Goal: Task Accomplishment & Management: Use online tool/utility

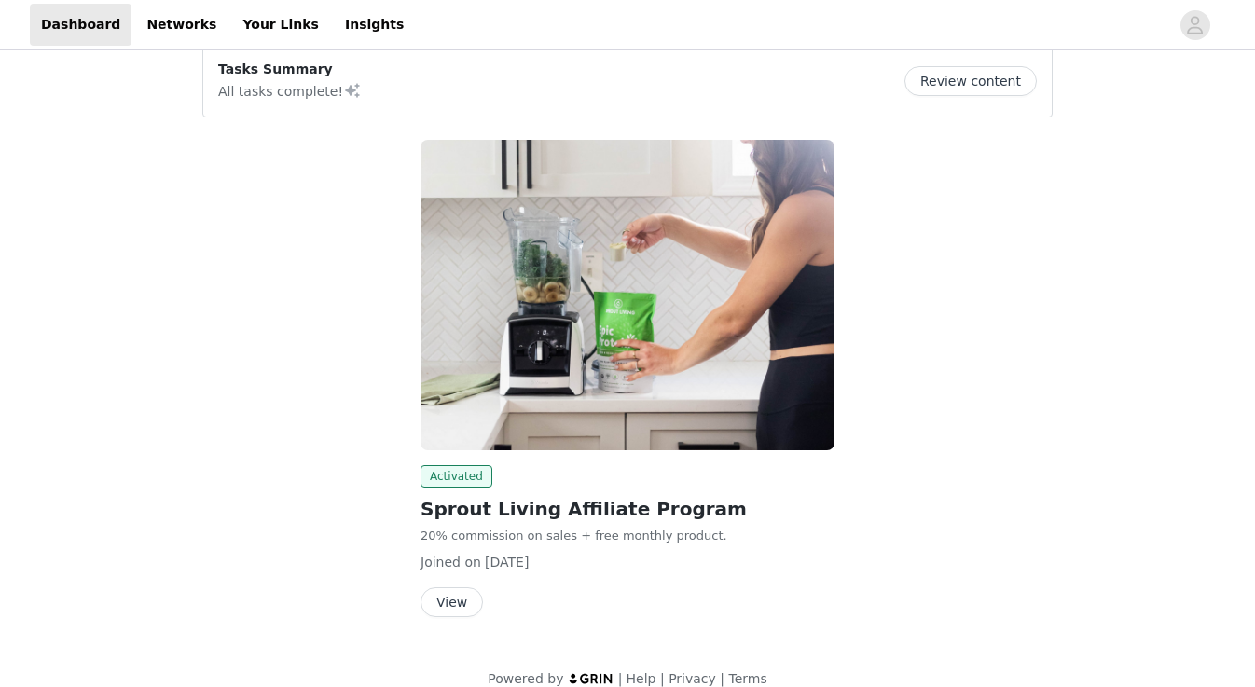
scroll to position [181, 0]
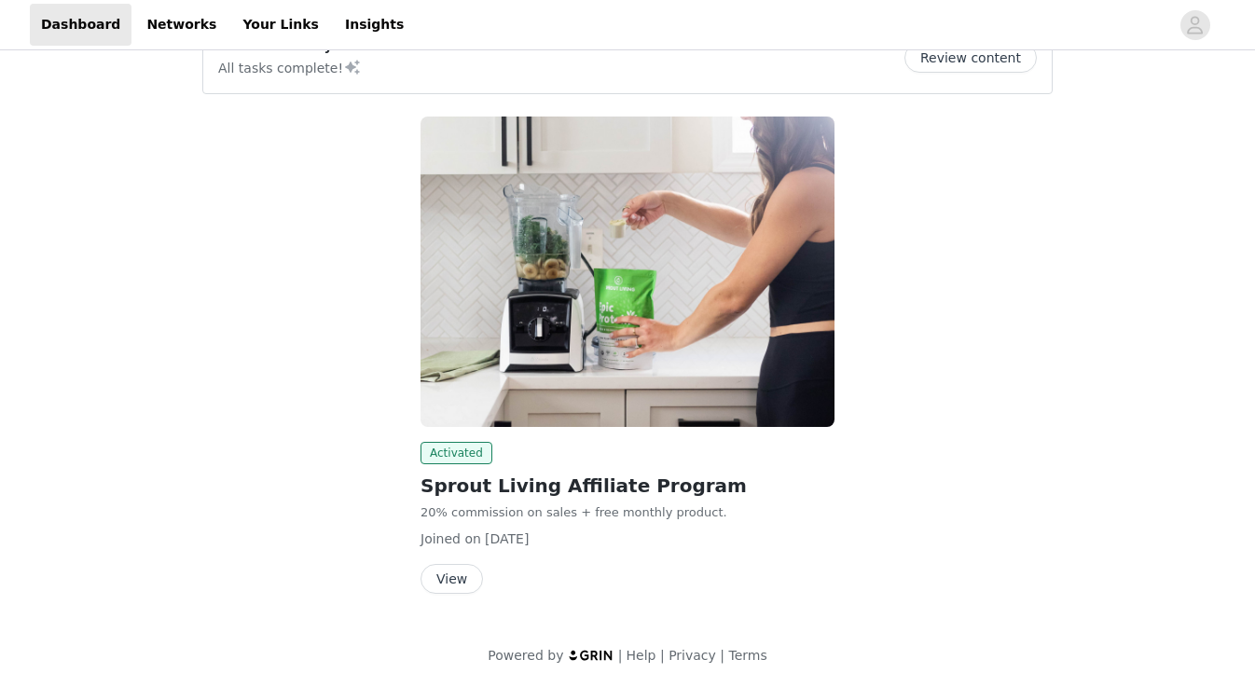
click at [451, 580] on button "View" at bounding box center [451, 579] width 62 height 30
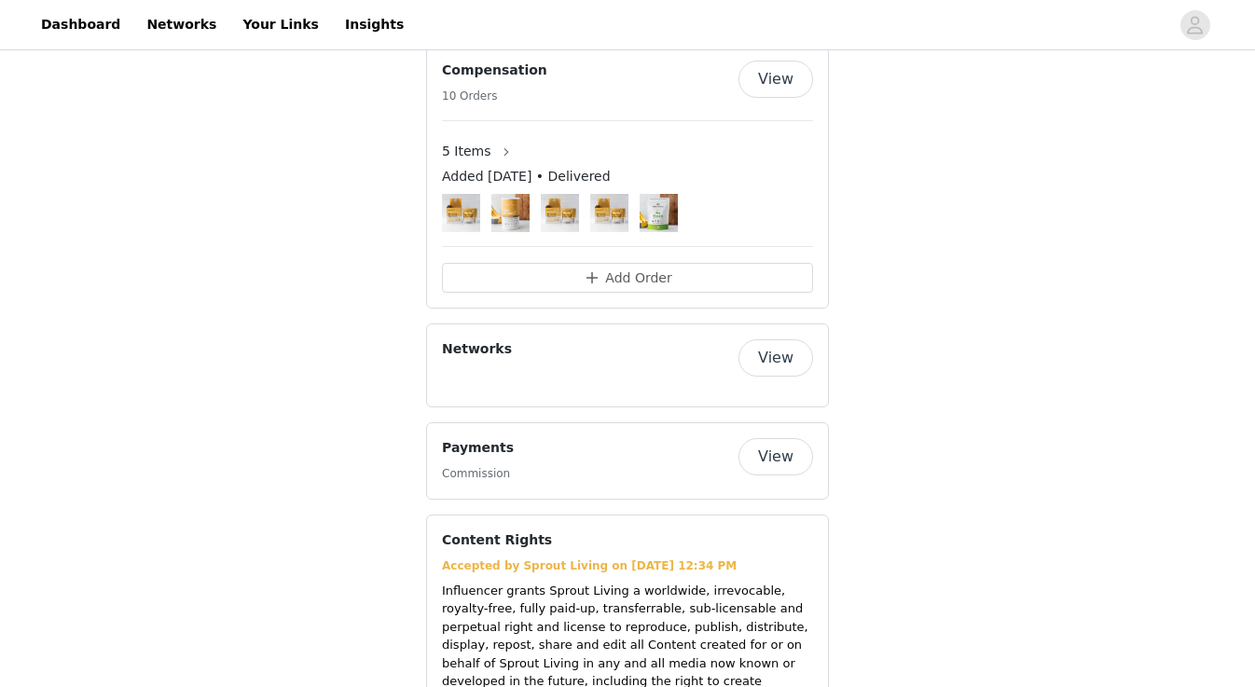
scroll to position [1257, 0]
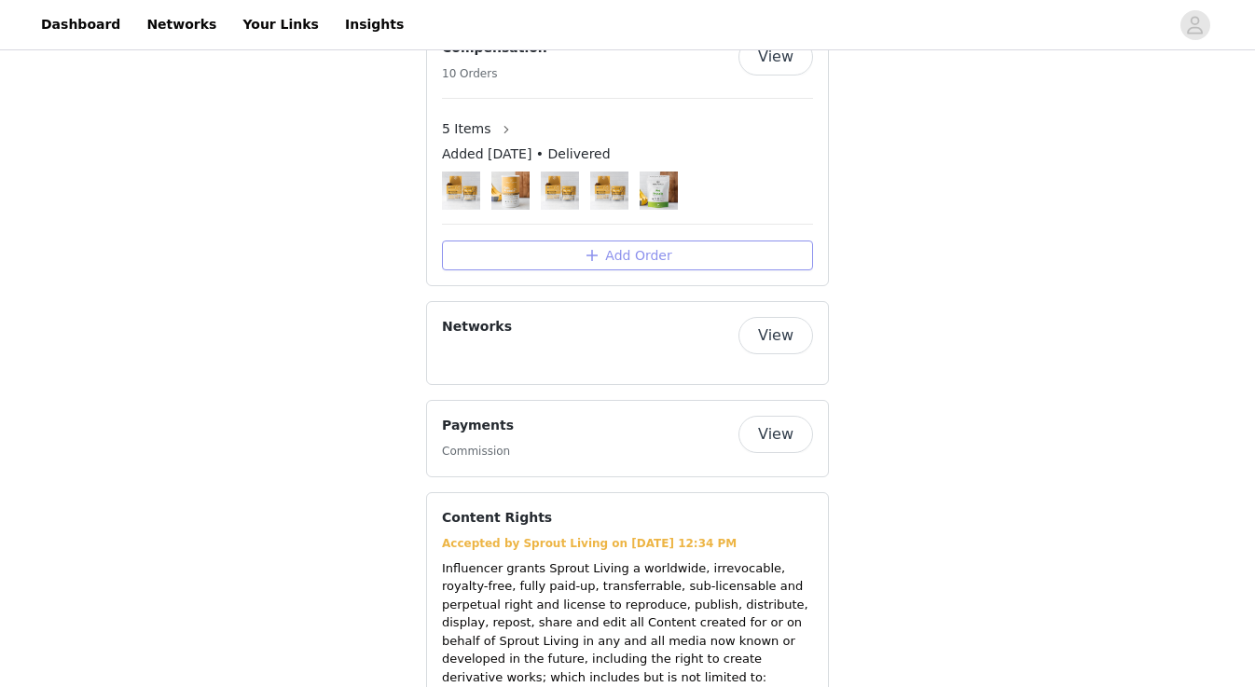
click at [548, 248] on button "Add Order" at bounding box center [627, 255] width 371 height 30
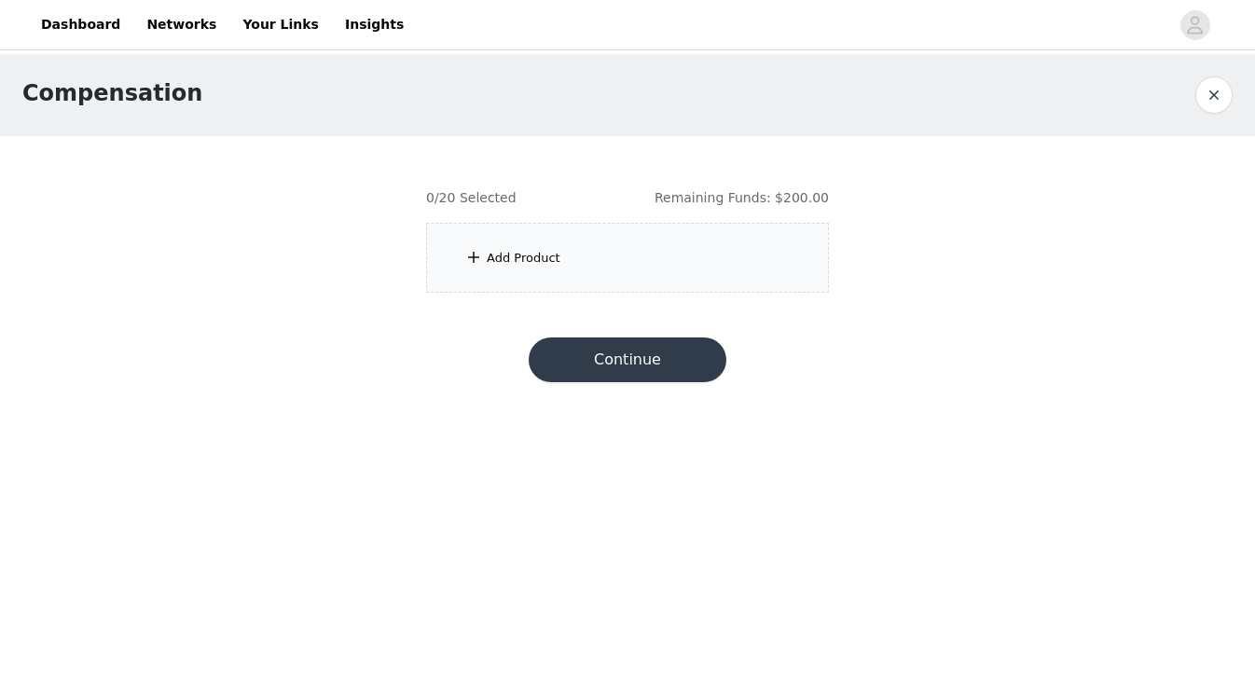
click at [529, 251] on div "Add Product" at bounding box center [524, 258] width 74 height 19
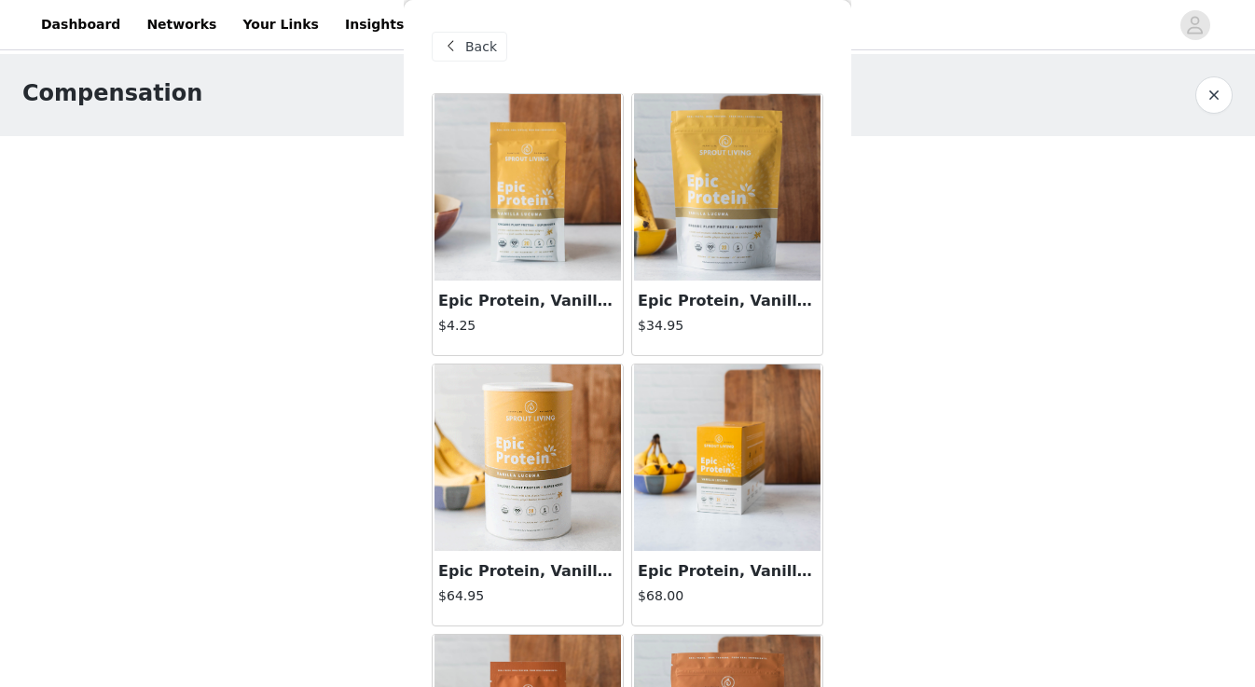
click at [535, 462] on img at bounding box center [527, 457] width 186 height 186
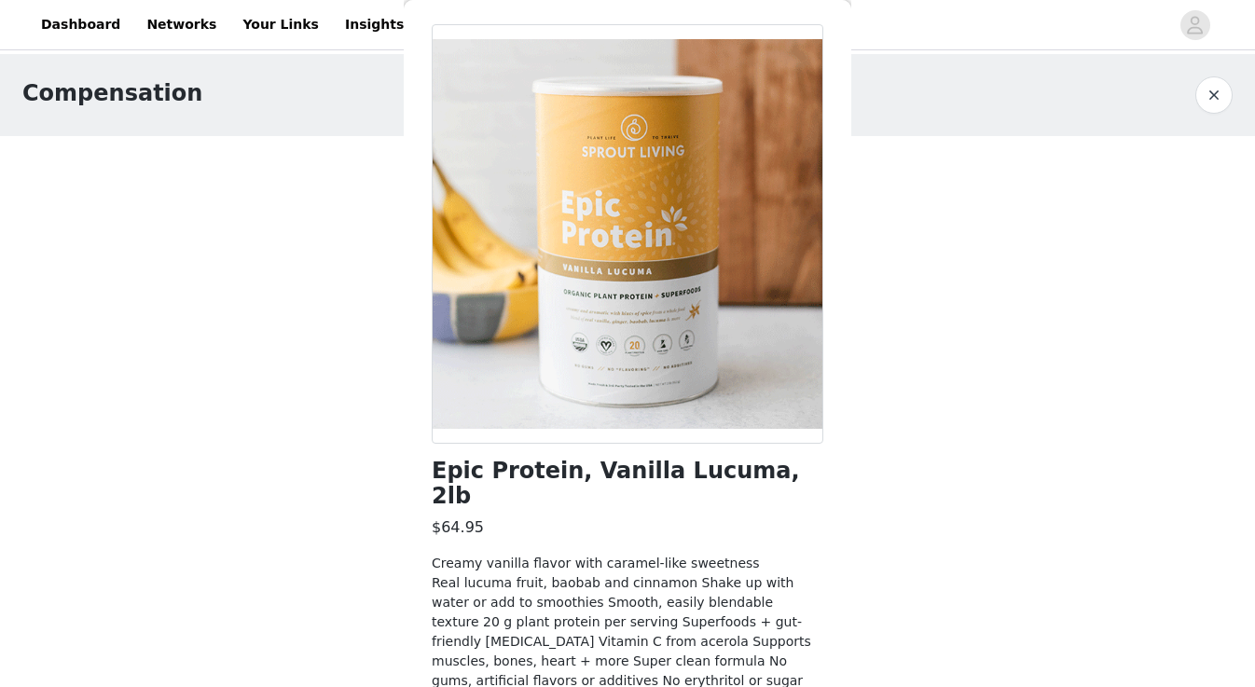
scroll to position [126, 0]
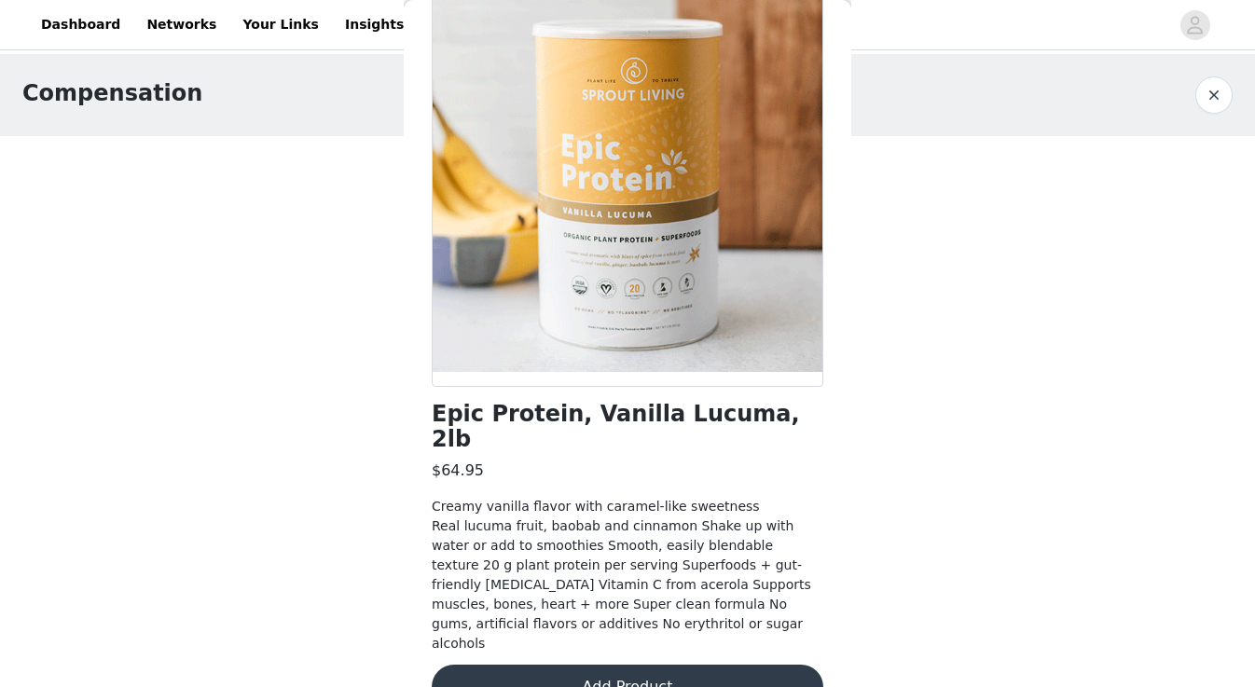
click at [611, 665] on button "Add Product" at bounding box center [628, 687] width 392 height 45
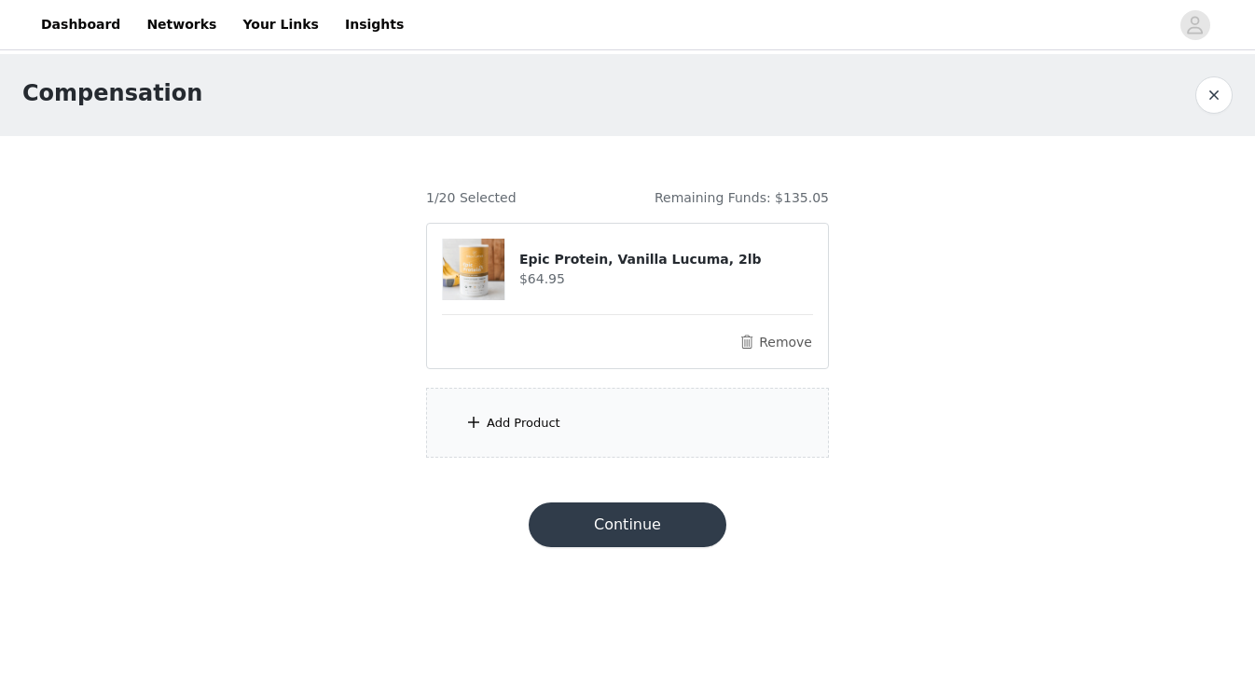
click at [467, 418] on span at bounding box center [473, 422] width 19 height 22
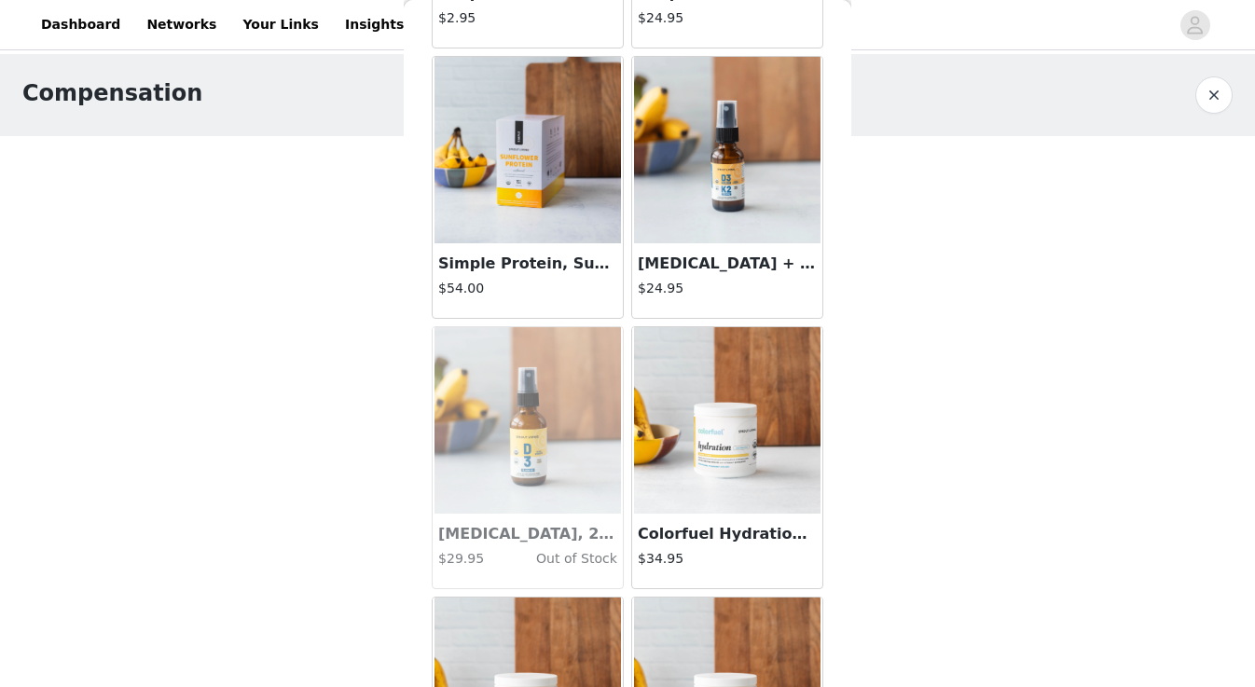
scroll to position [5184, 0]
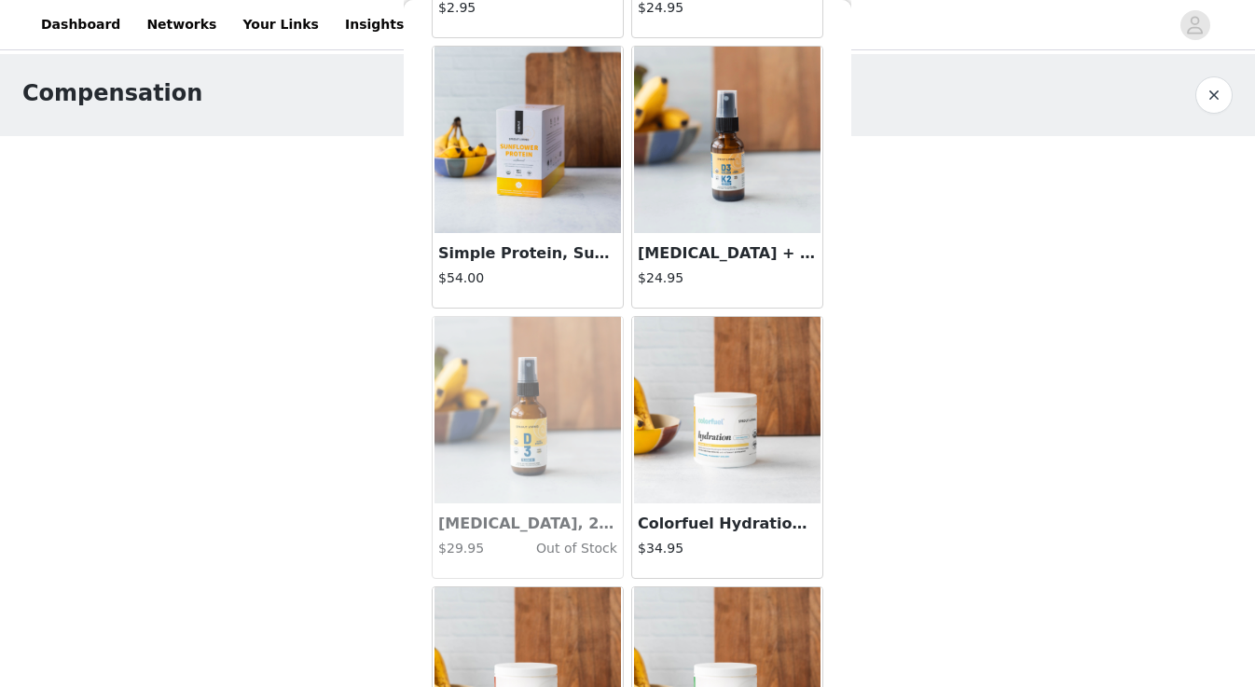
click at [696, 119] on img at bounding box center [727, 140] width 186 height 186
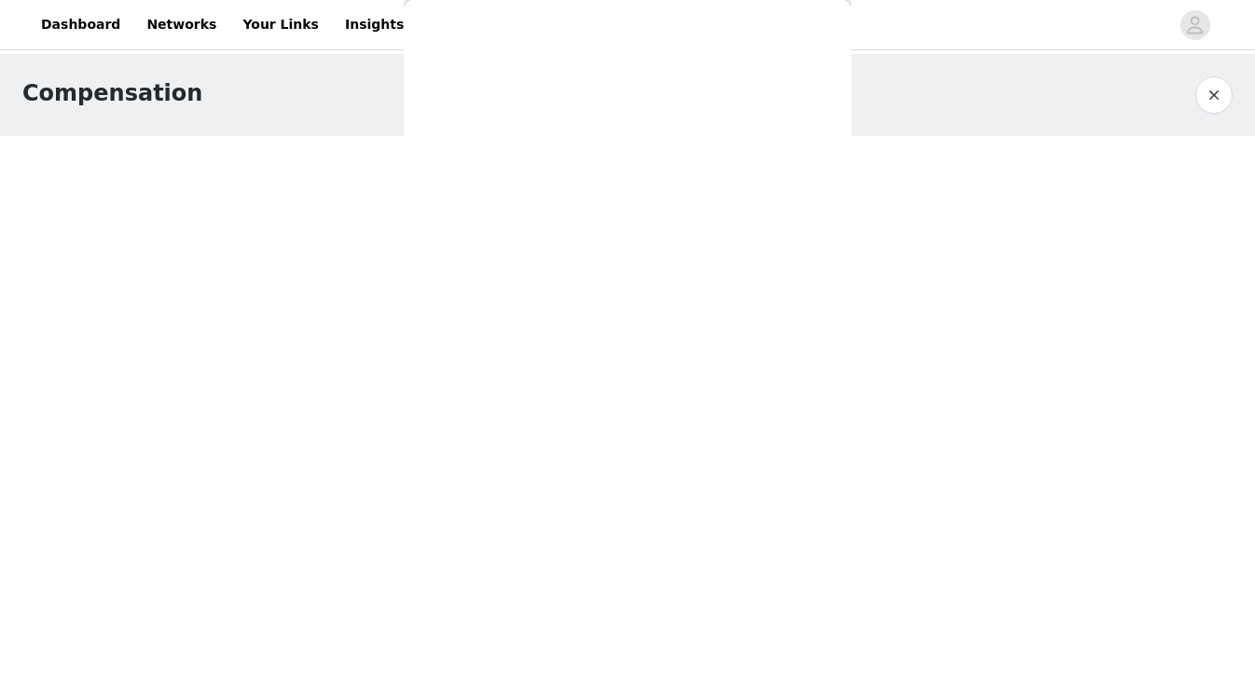
scroll to position [224, 0]
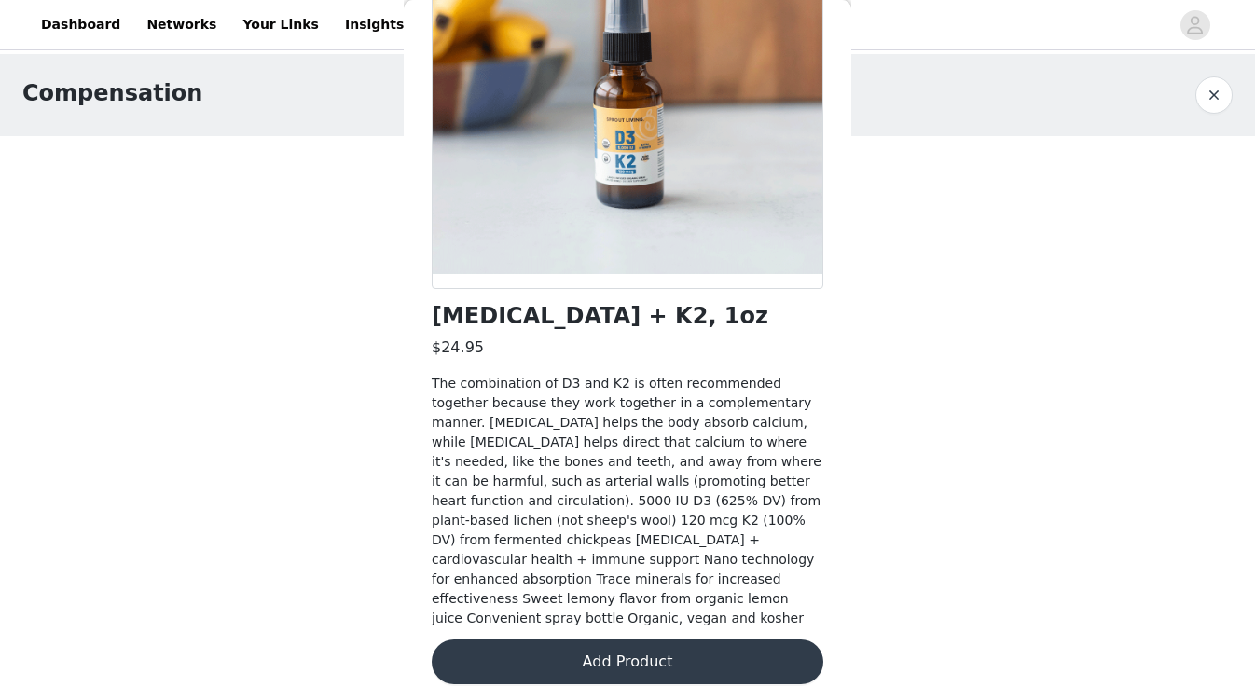
click at [656, 639] on button "Add Product" at bounding box center [628, 661] width 392 height 45
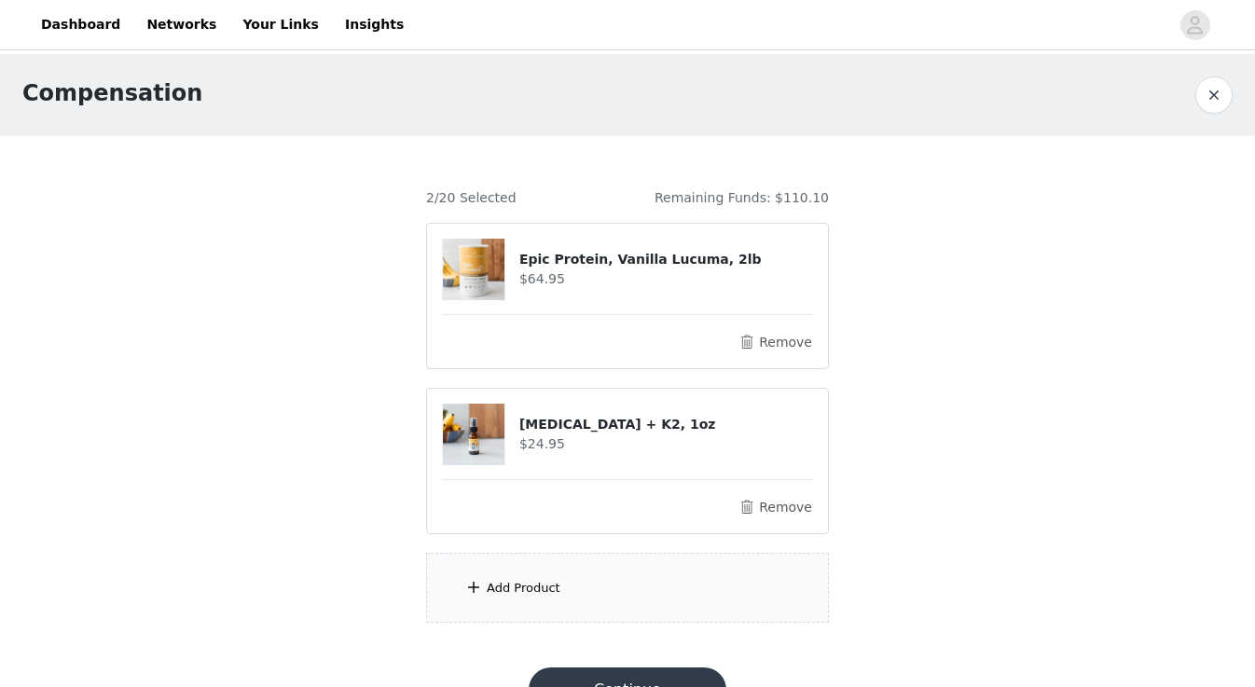
click at [574, 593] on div "Add Product" at bounding box center [627, 588] width 403 height 70
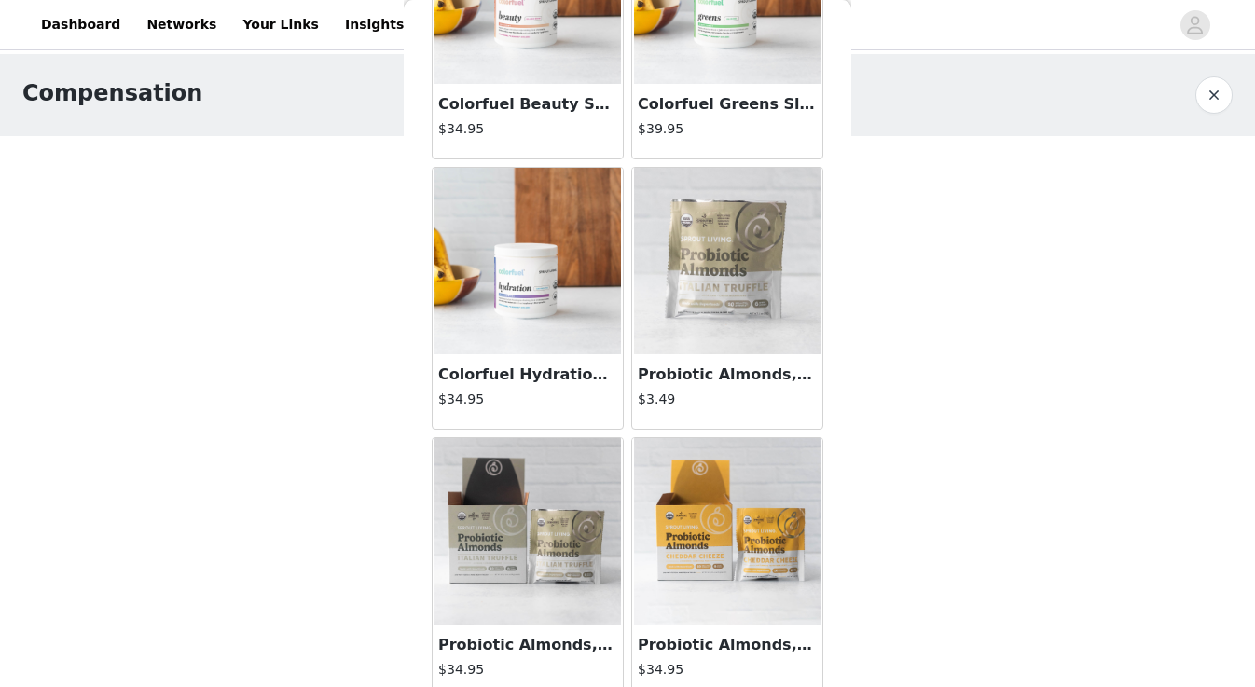
scroll to position [5888, 0]
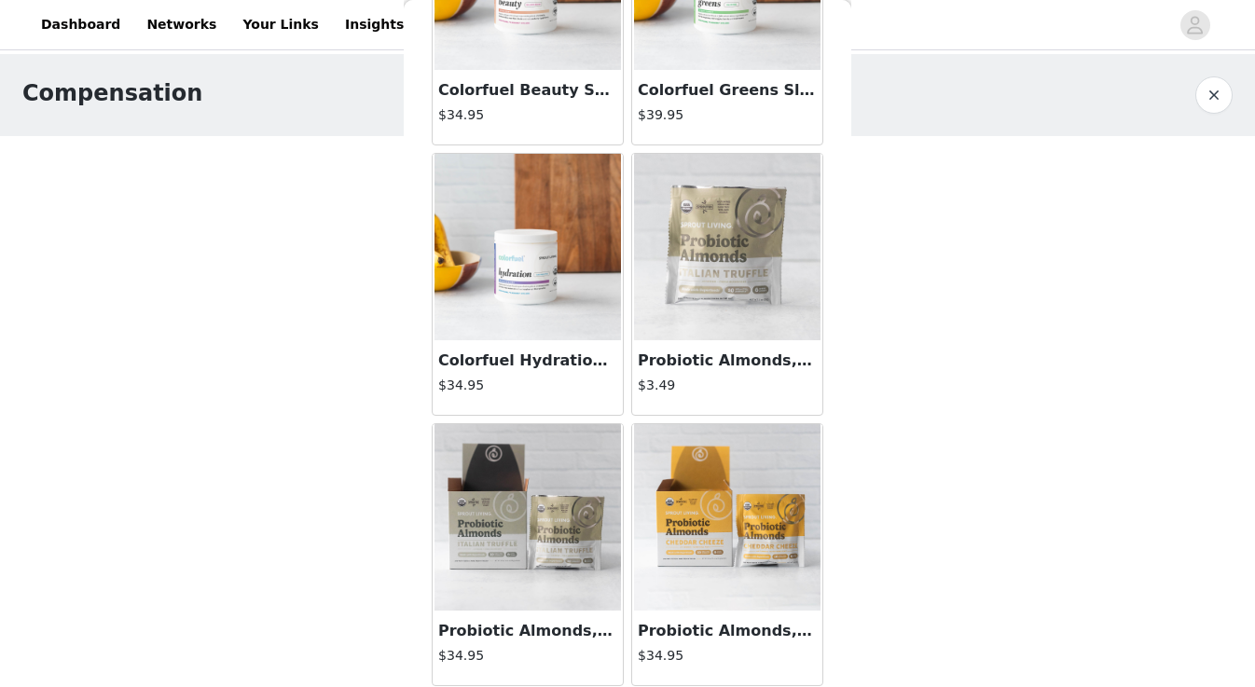
click at [715, 507] on img at bounding box center [727, 517] width 186 height 186
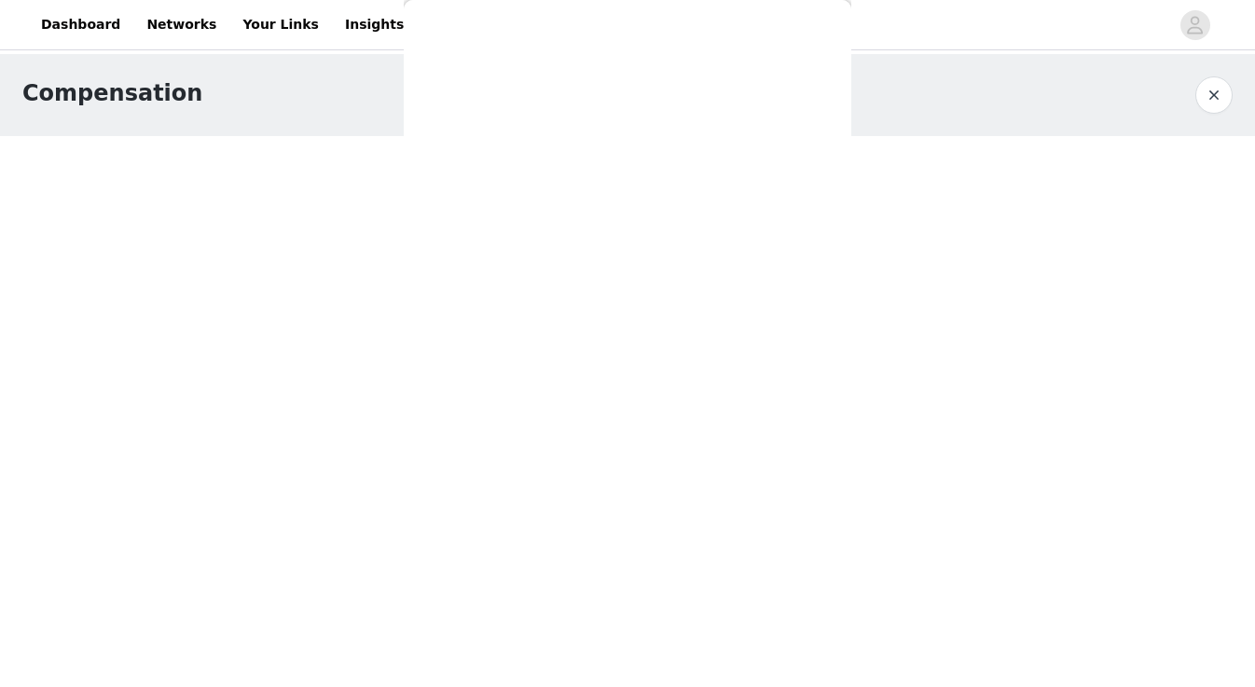
scroll to position [185, 0]
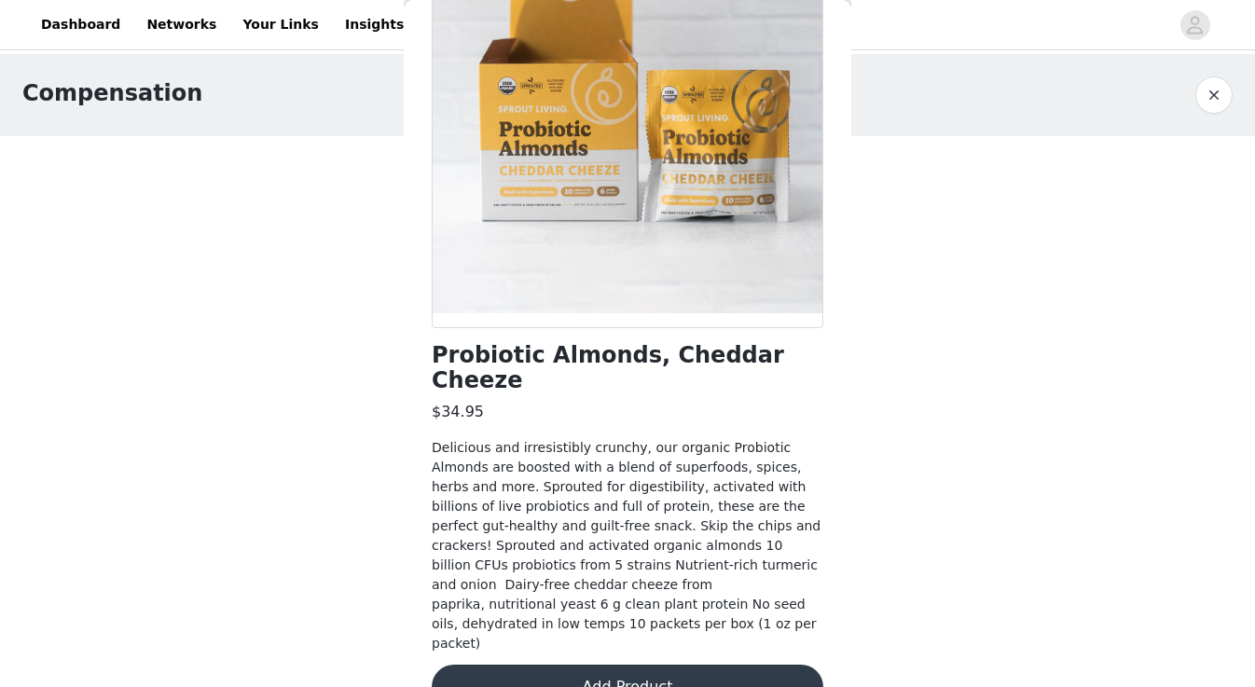
click at [670, 665] on button "Add Product" at bounding box center [628, 687] width 392 height 45
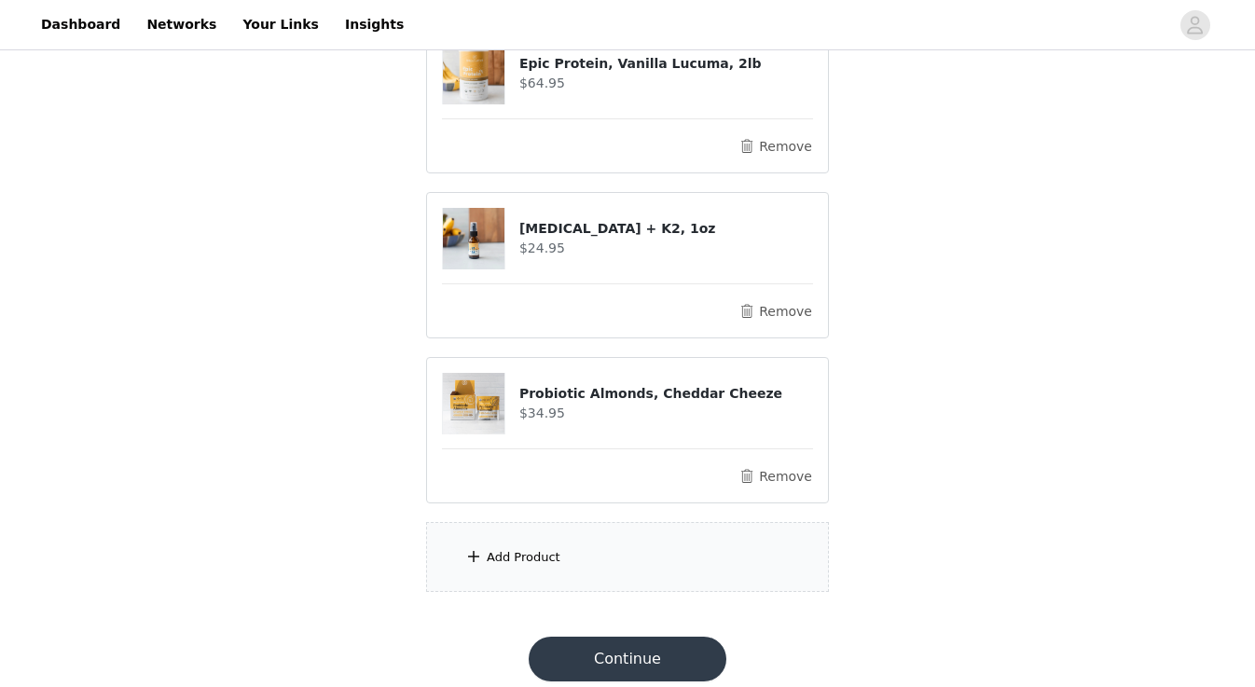
scroll to position [213, 0]
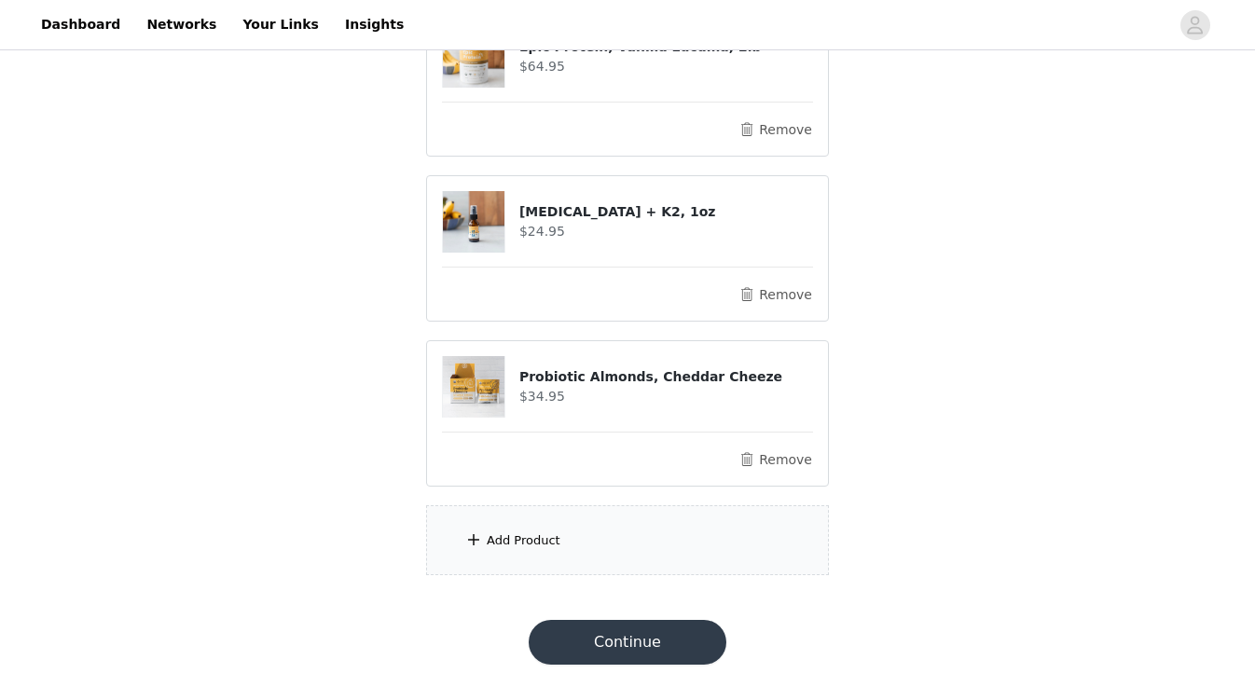
click at [573, 545] on div "Add Product" at bounding box center [627, 540] width 403 height 70
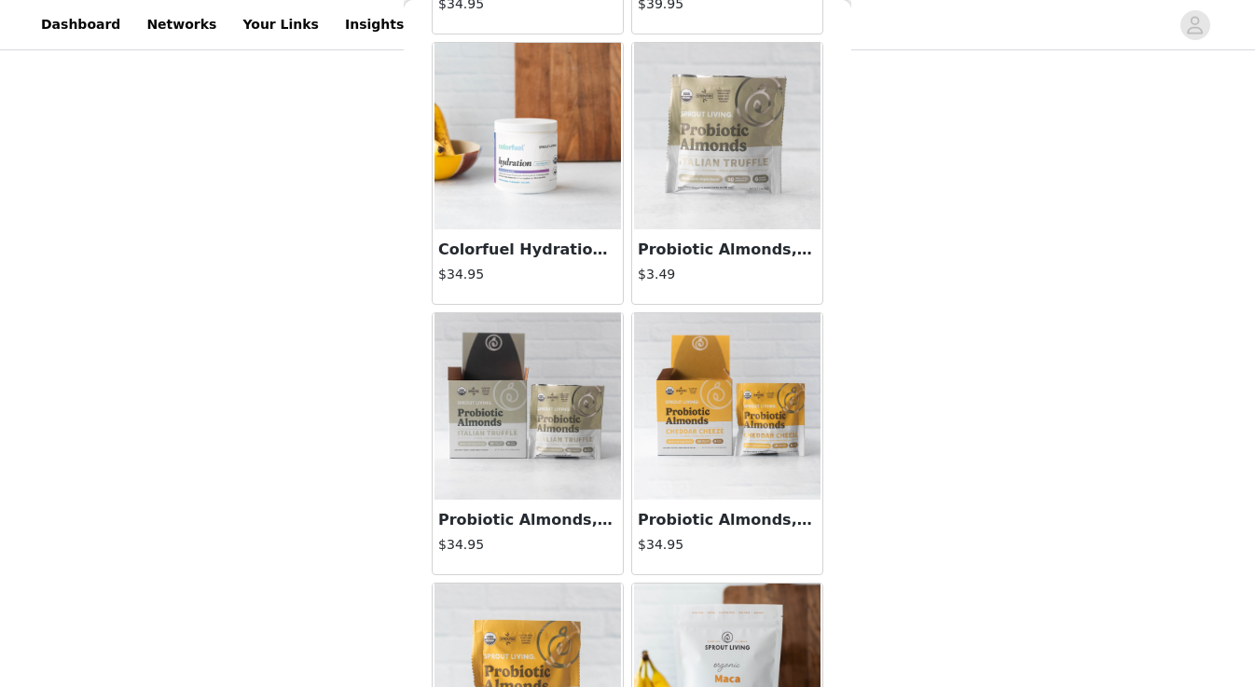
scroll to position [5998, 0]
click at [711, 373] on img at bounding box center [727, 407] width 186 height 186
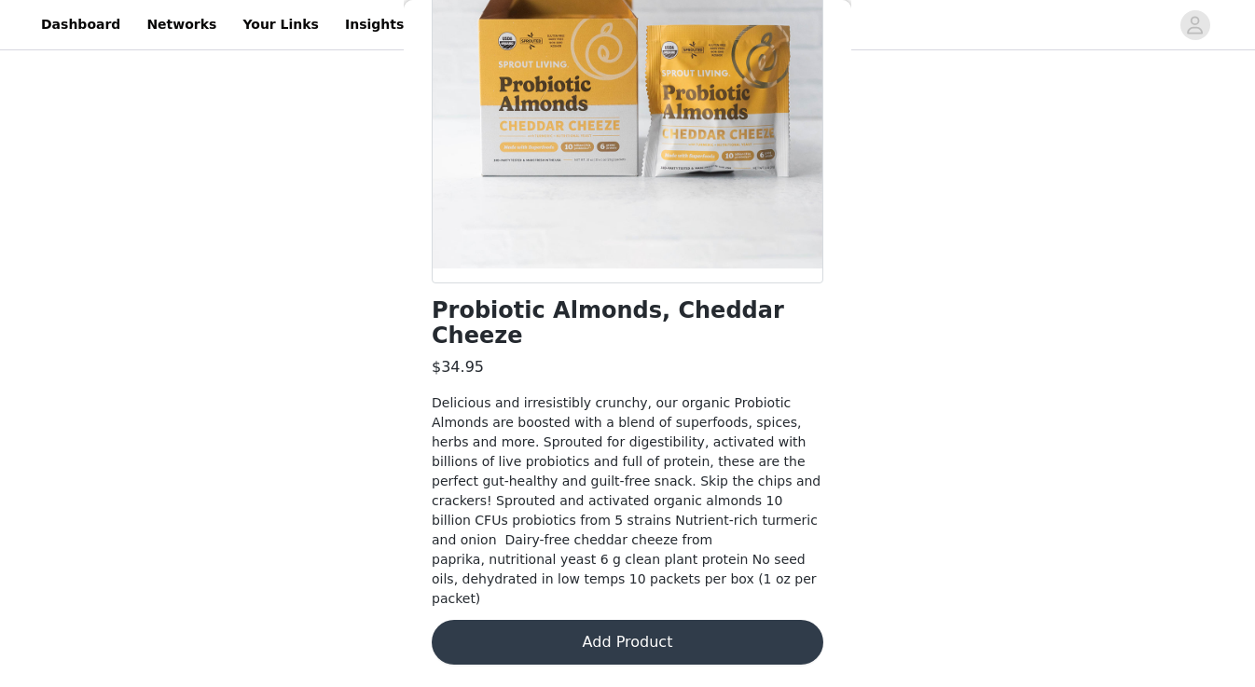
scroll to position [185, 0]
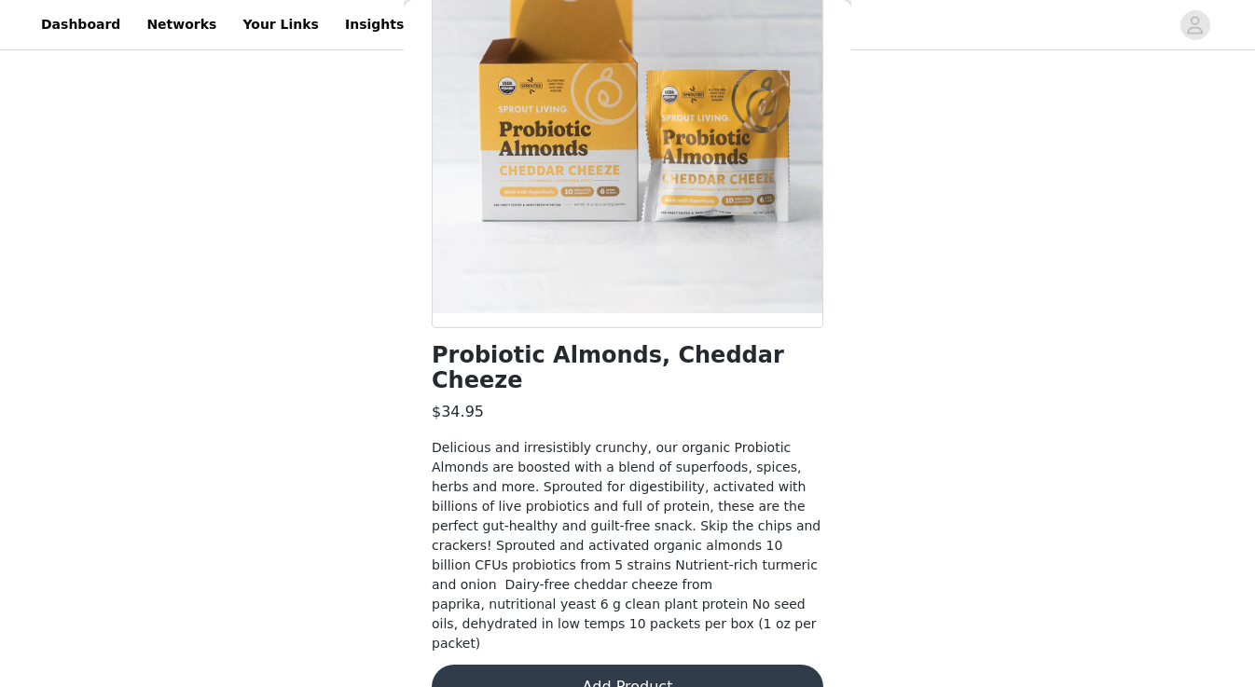
click at [686, 665] on button "Add Product" at bounding box center [628, 687] width 392 height 45
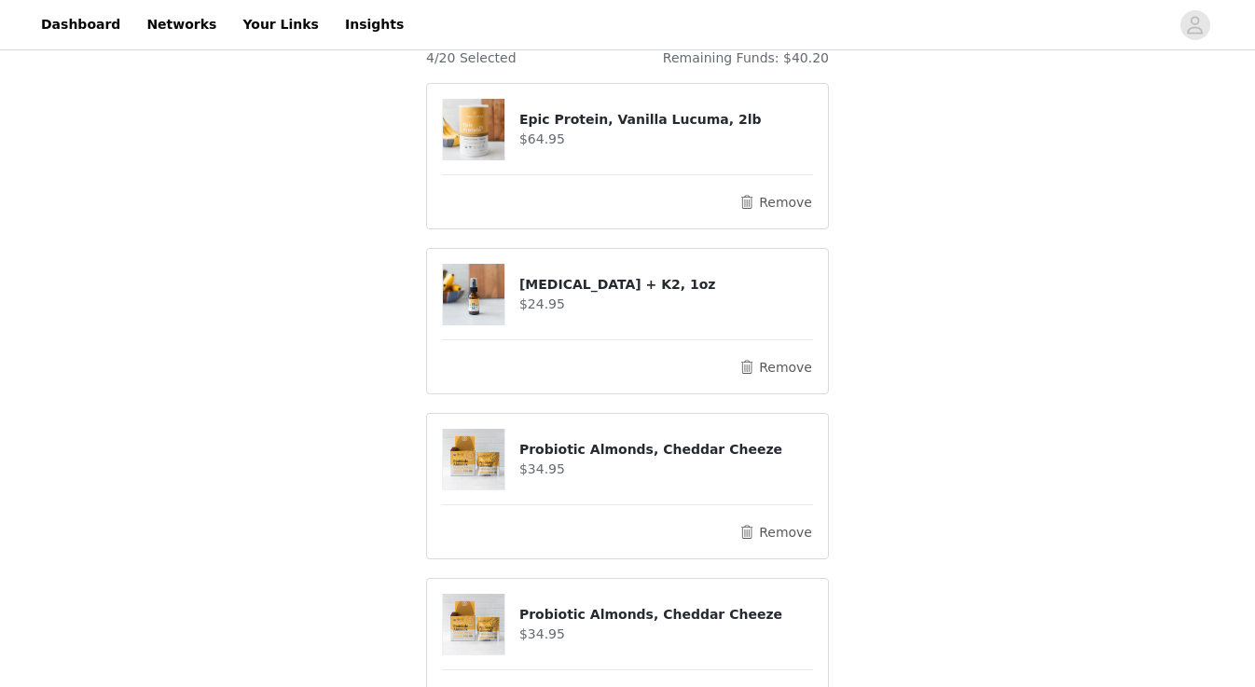
scroll to position [378, 0]
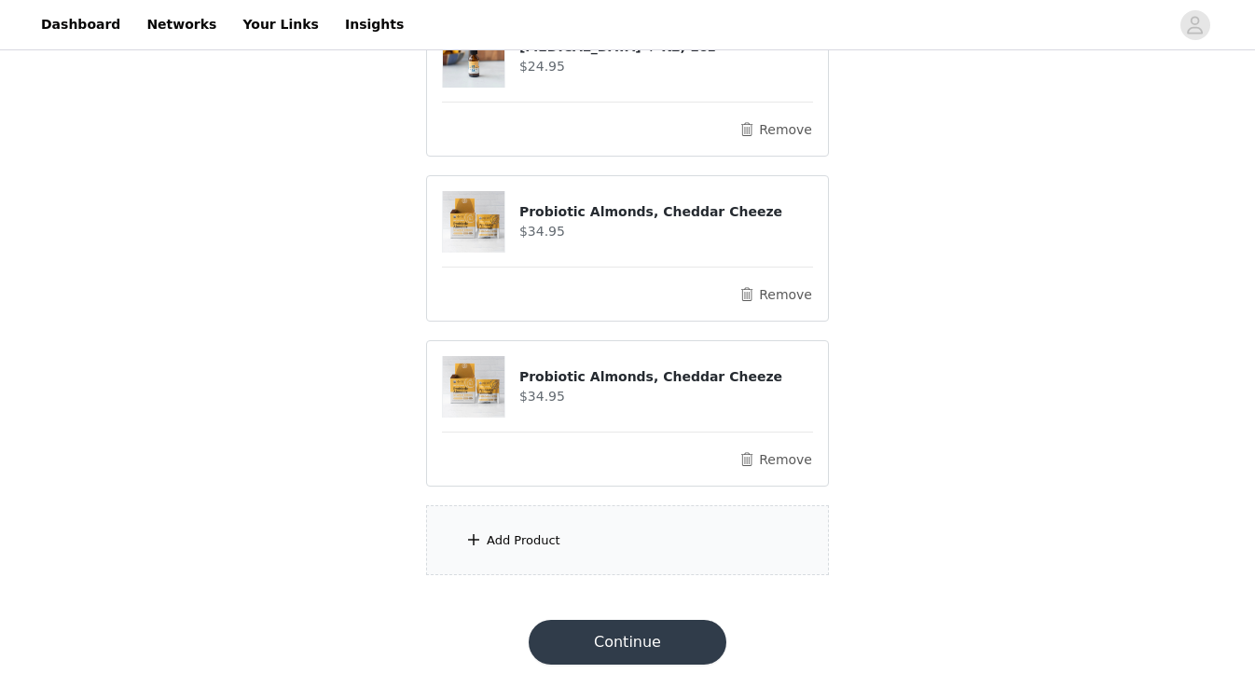
click at [566, 538] on div "Add Product" at bounding box center [627, 540] width 403 height 70
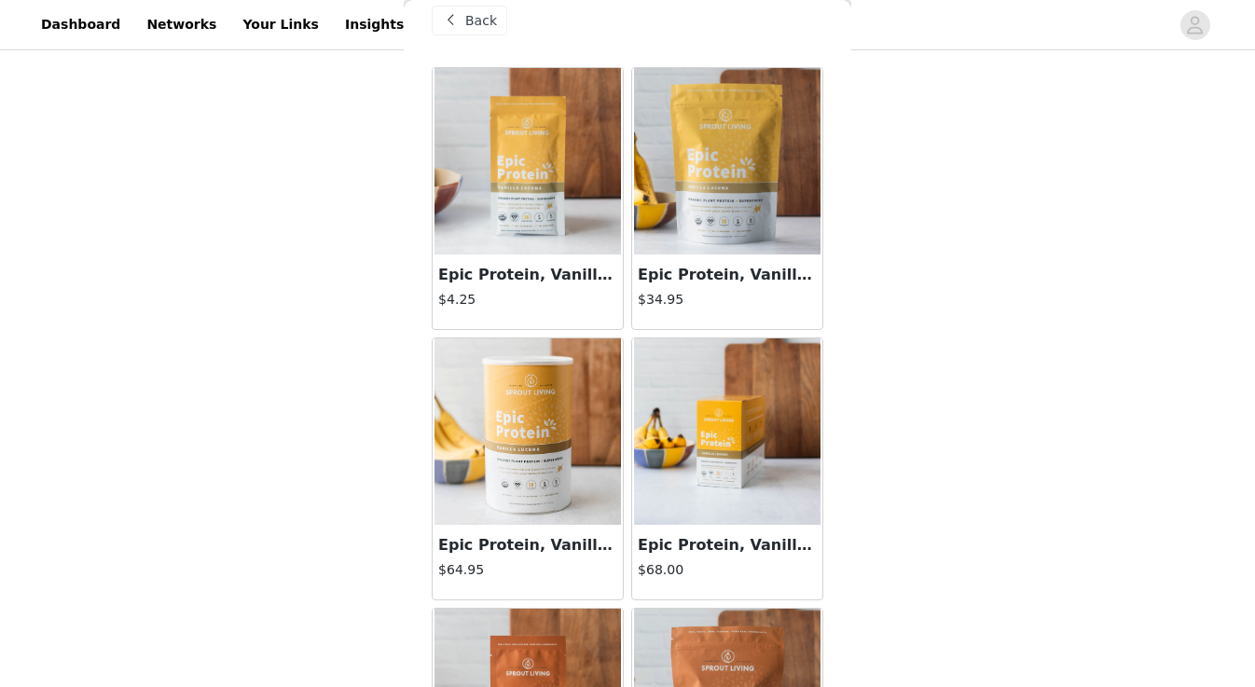
scroll to position [23, 0]
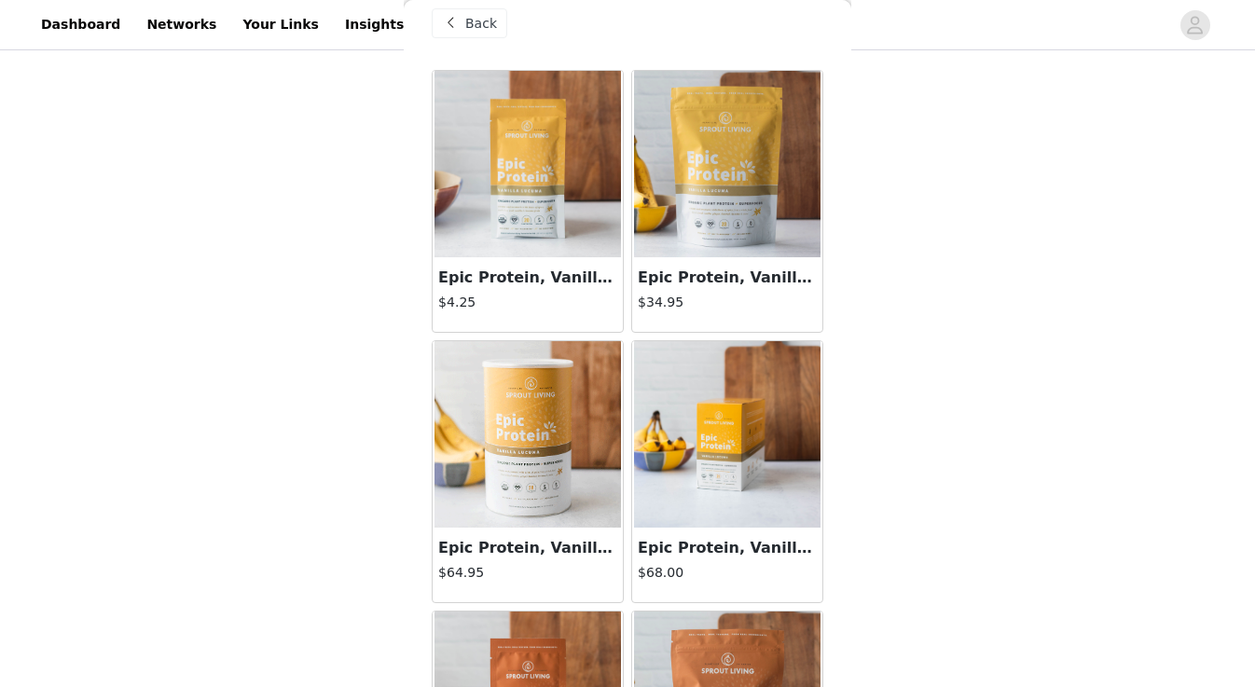
click at [709, 195] on img at bounding box center [727, 164] width 186 height 186
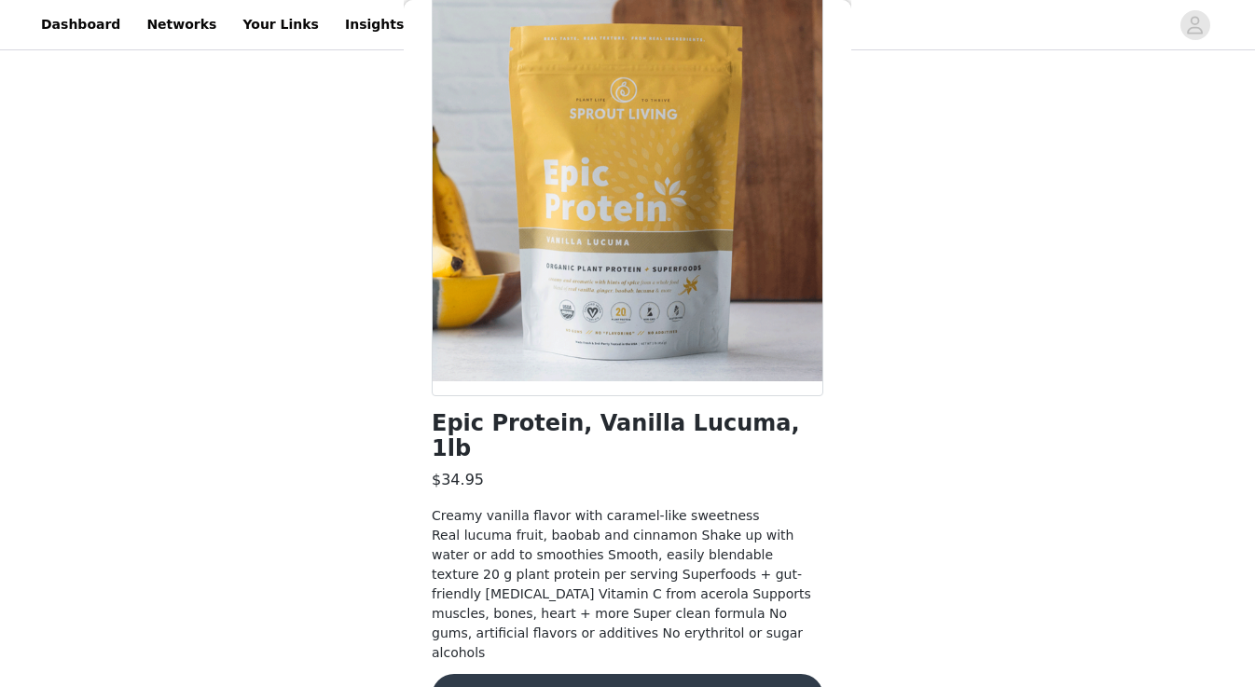
scroll to position [126, 0]
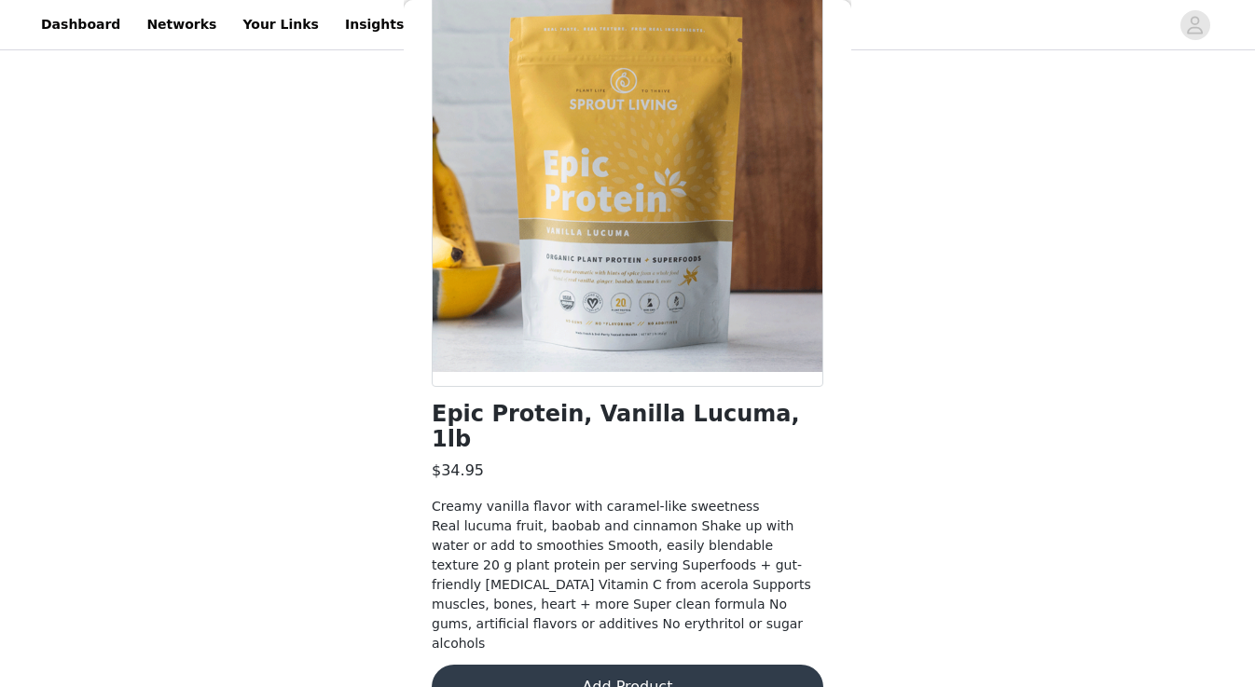
click at [655, 665] on button "Add Product" at bounding box center [628, 687] width 392 height 45
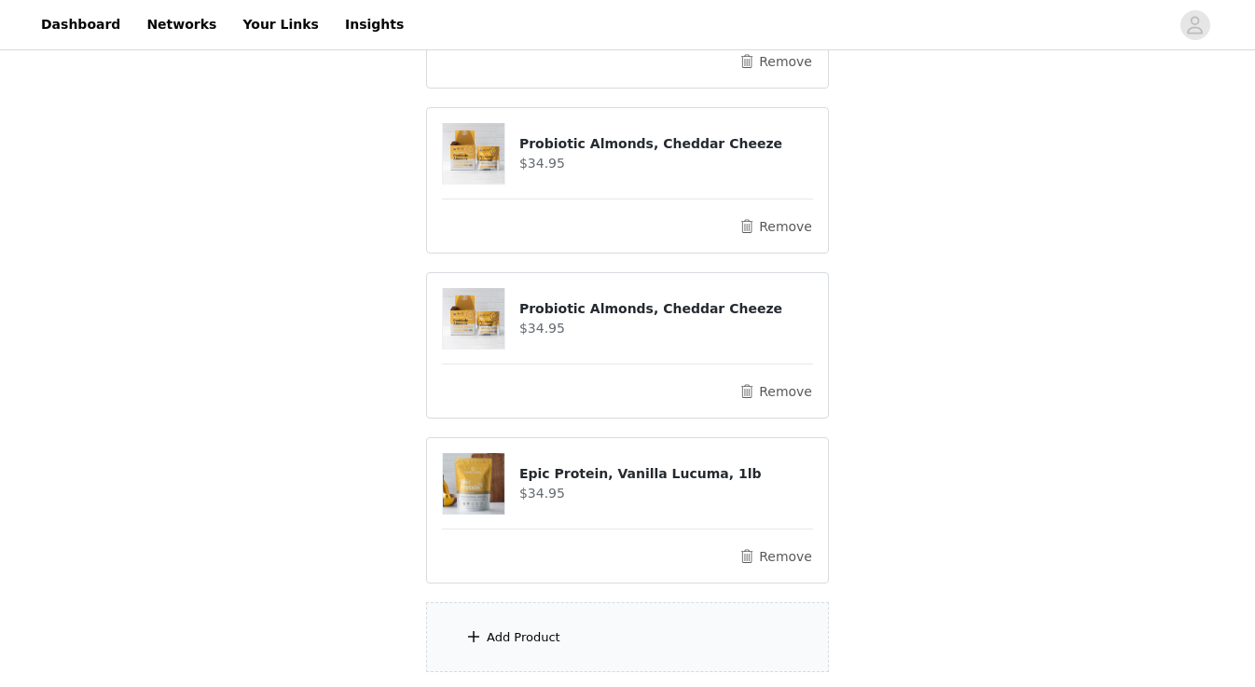
scroll to position [543, 0]
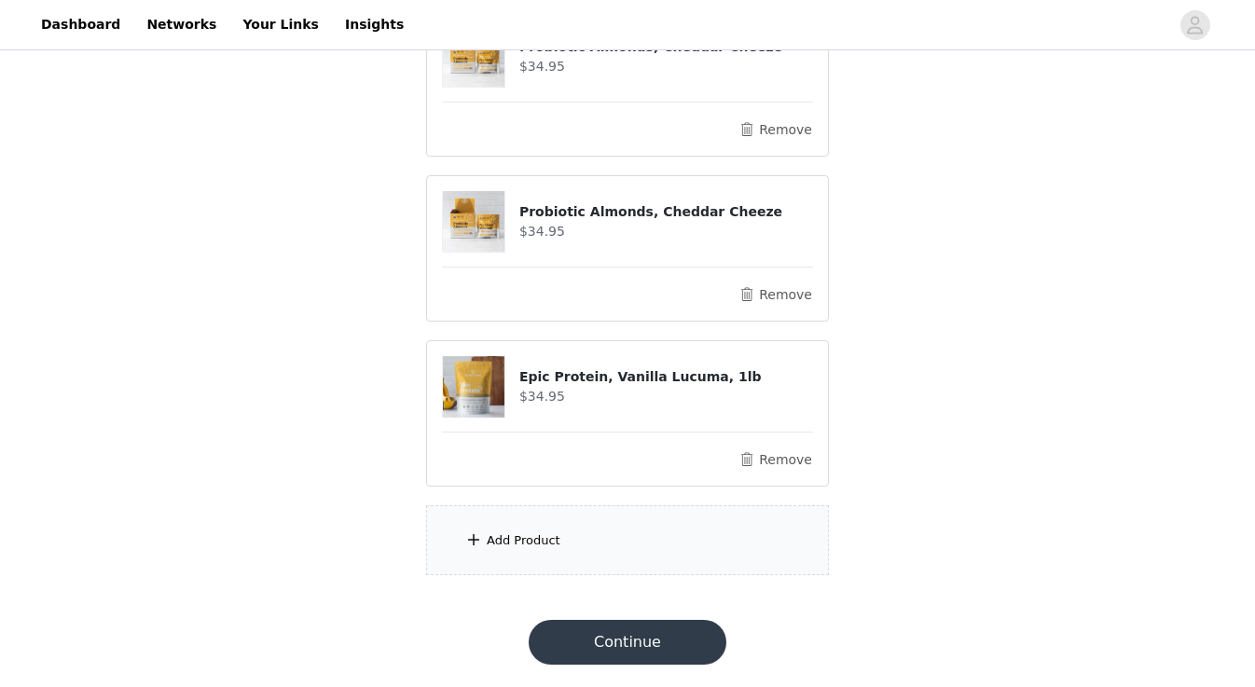
click at [650, 634] on button "Continue" at bounding box center [628, 642] width 198 height 45
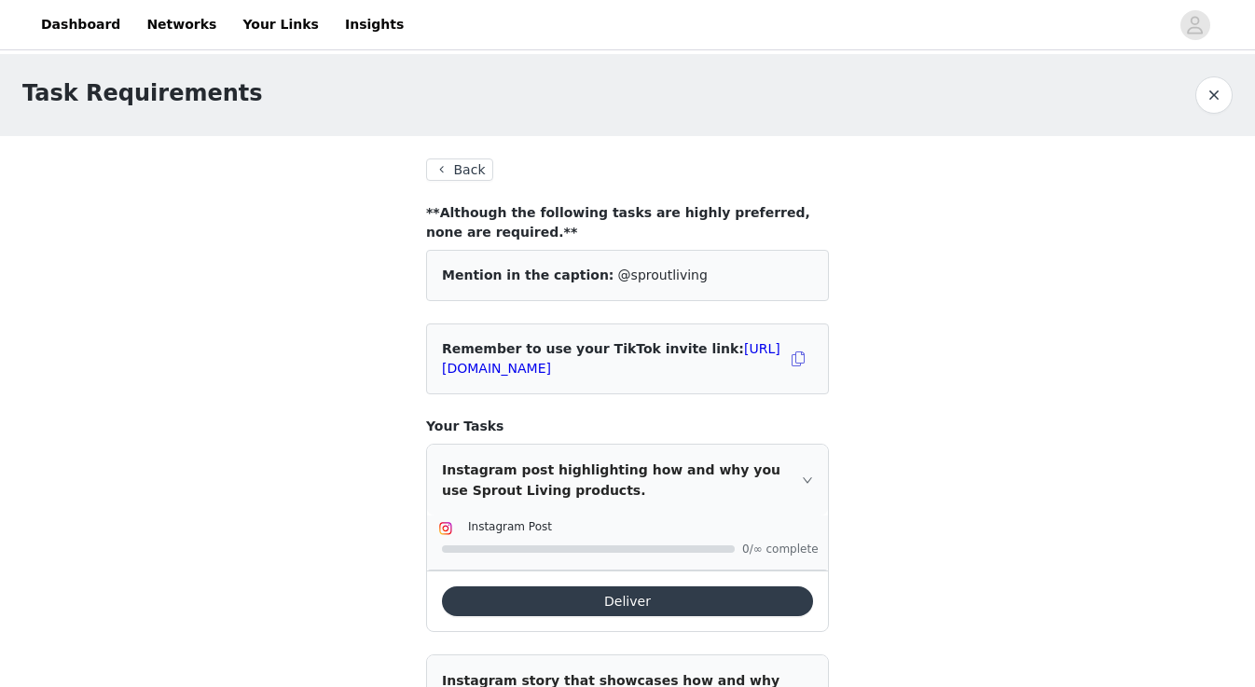
click at [444, 170] on button "Back" at bounding box center [459, 169] width 67 height 22
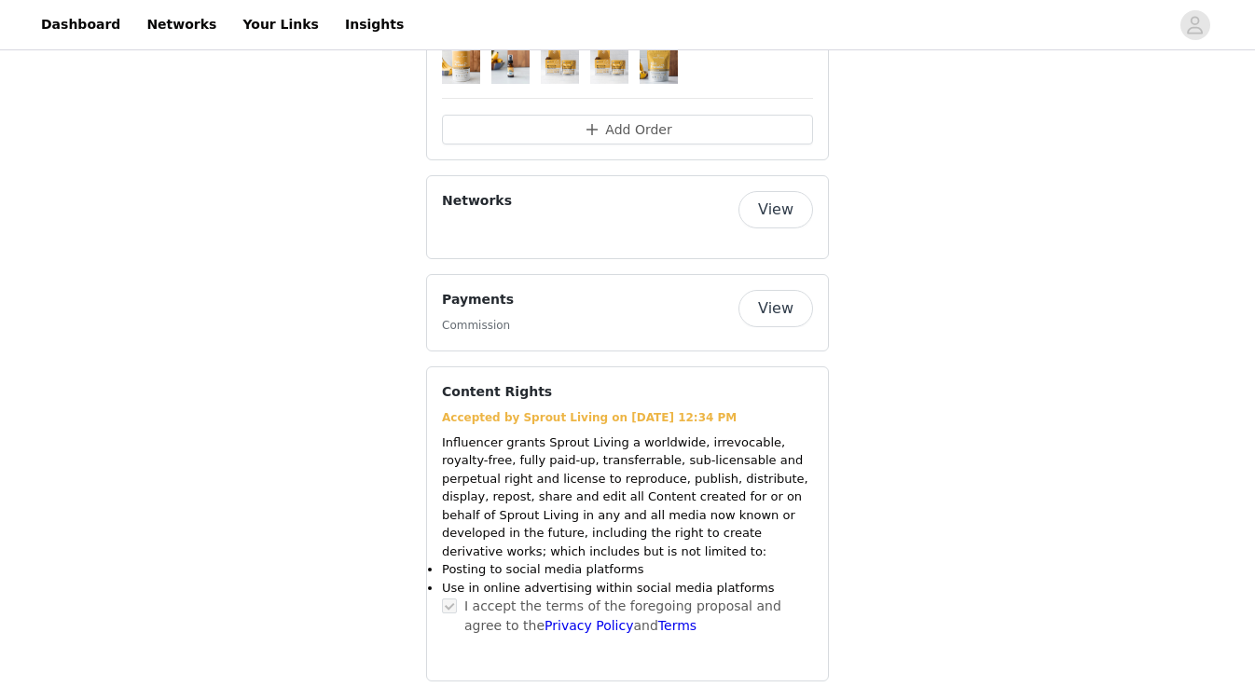
scroll to position [1384, 0]
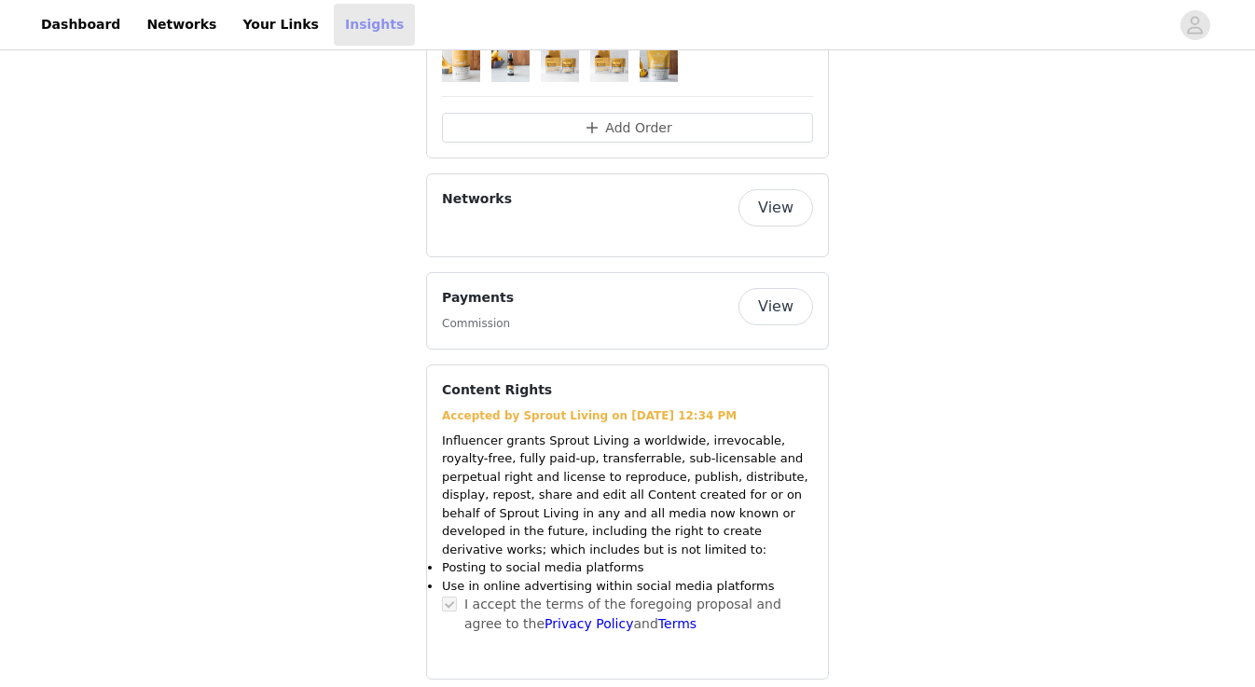
click at [343, 24] on link "Insights" at bounding box center [374, 25] width 81 height 42
